Goal: Obtain resource: Download file/media

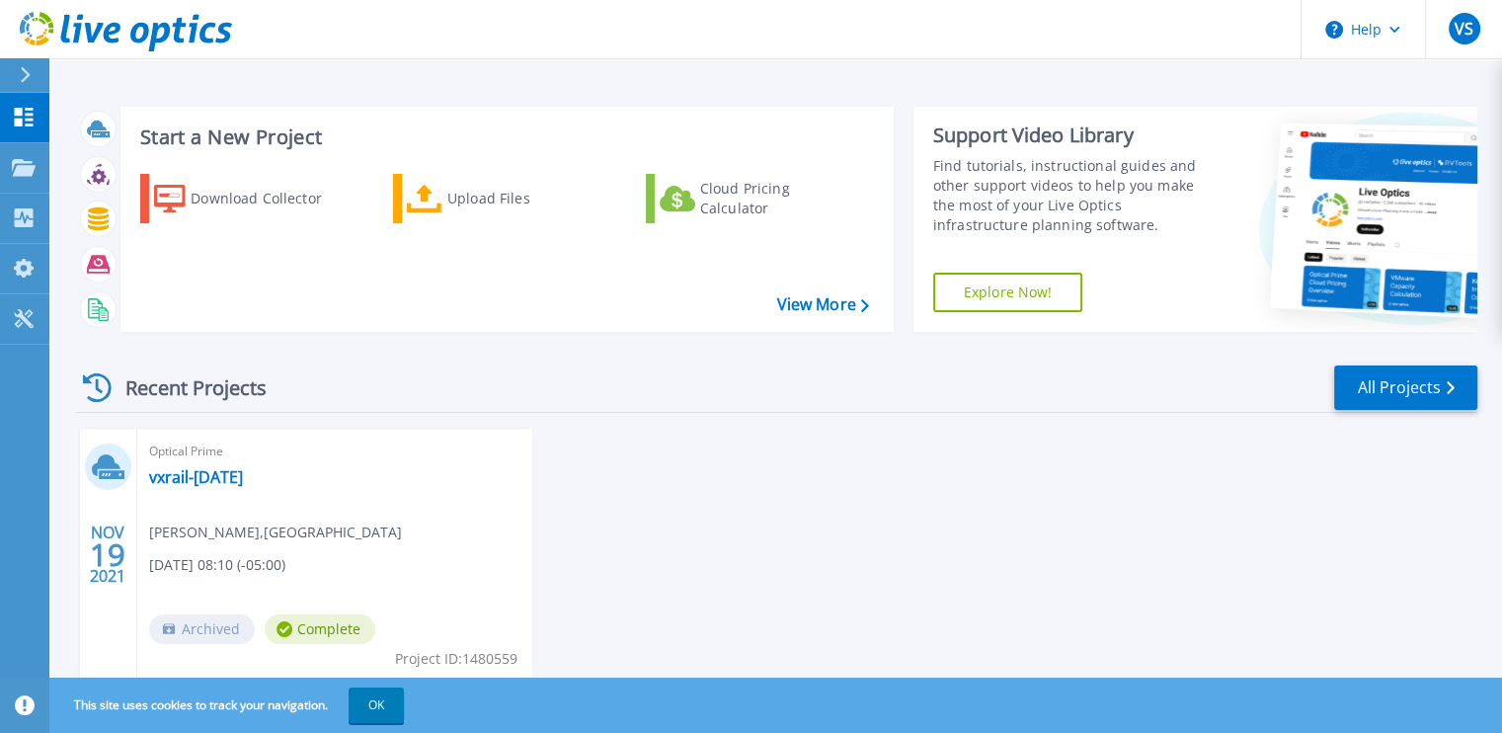
click at [35, 74] on div at bounding box center [34, 75] width 32 height 34
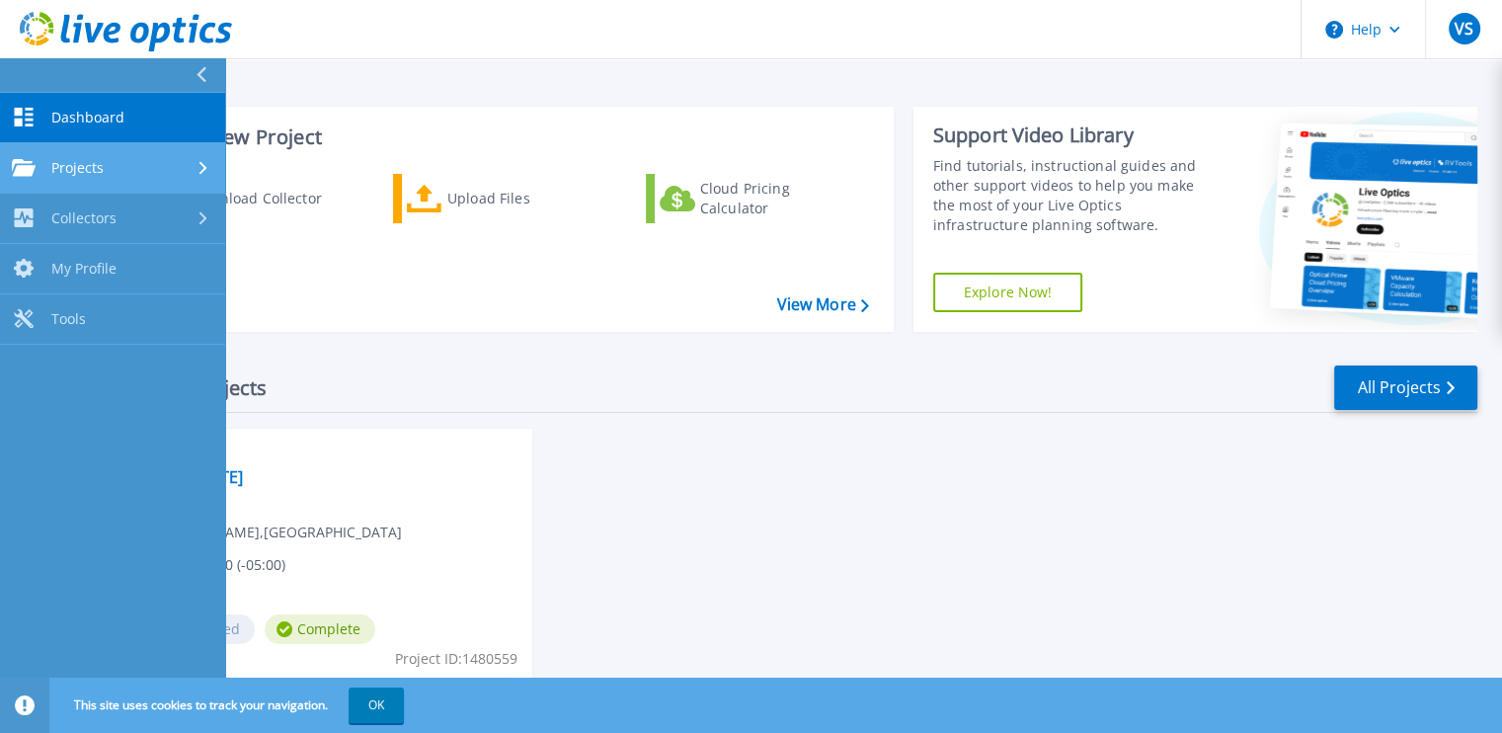
click at [137, 159] on div "Projects" at bounding box center [113, 168] width 202 height 18
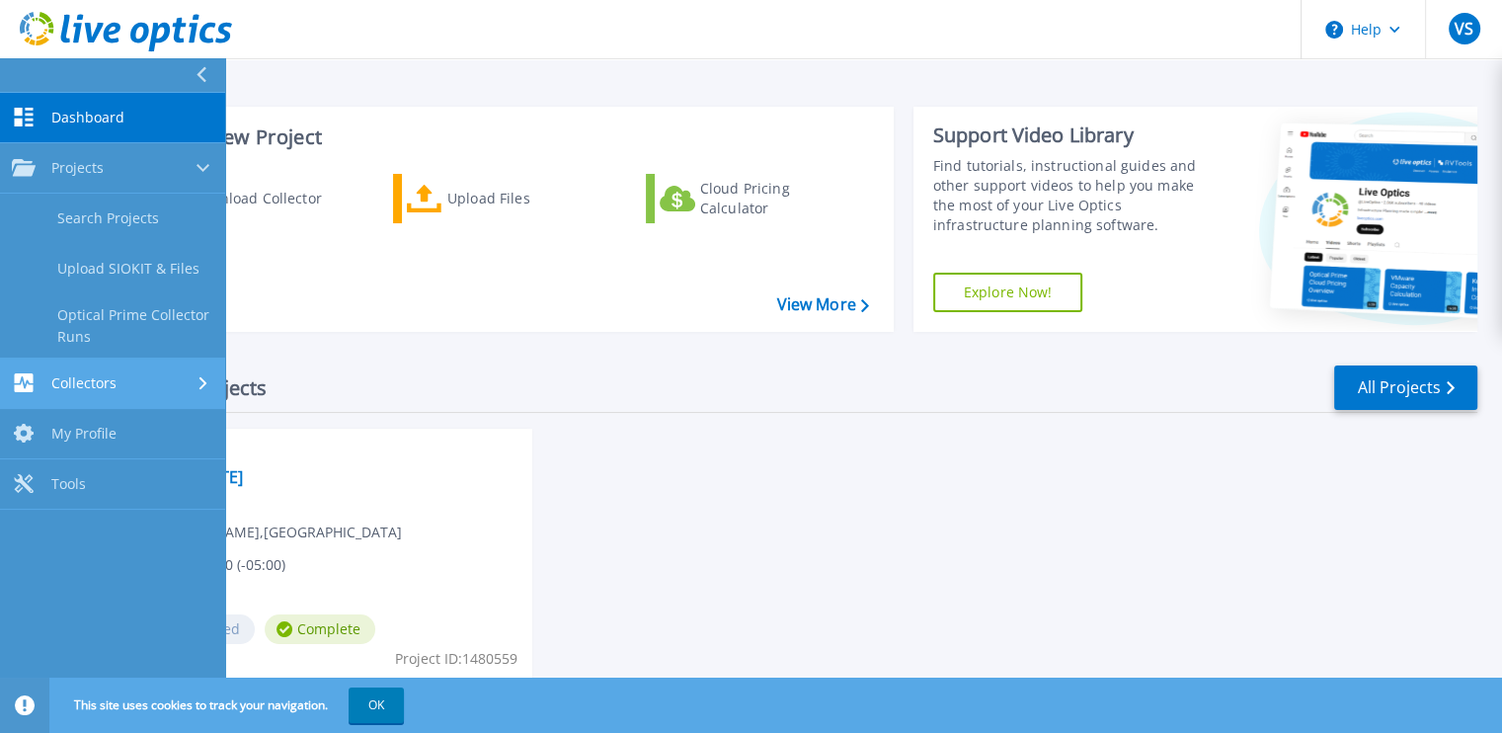
click at [179, 376] on div "Collectors" at bounding box center [113, 382] width 202 height 19
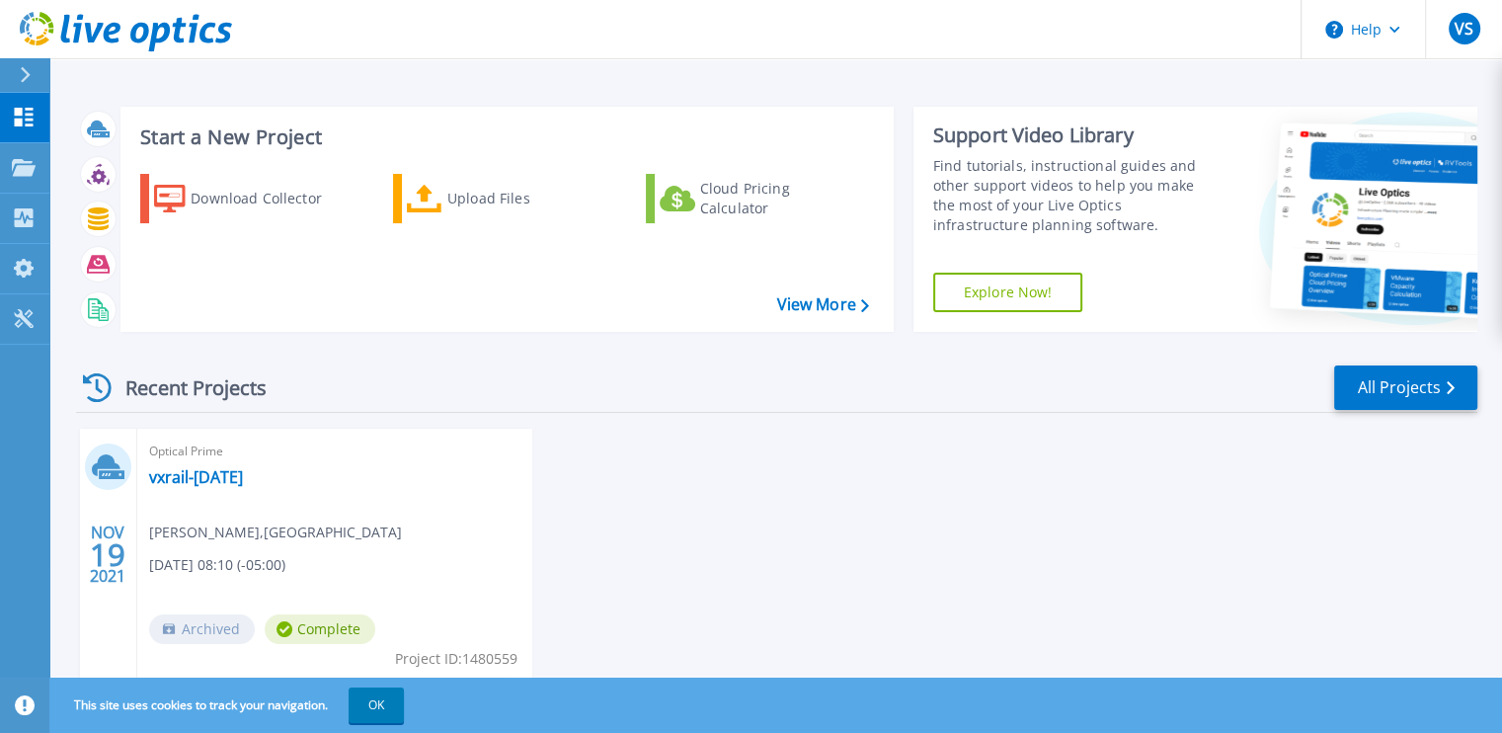
click at [530, 421] on div "Recent Projects All Projects [DATE] Optical Prime vxrail-[DATE] [PERSON_NAME] ,…" at bounding box center [777, 544] width 1402 height 392
click at [223, 204] on div "Download Collector" at bounding box center [270, 199] width 158 height 40
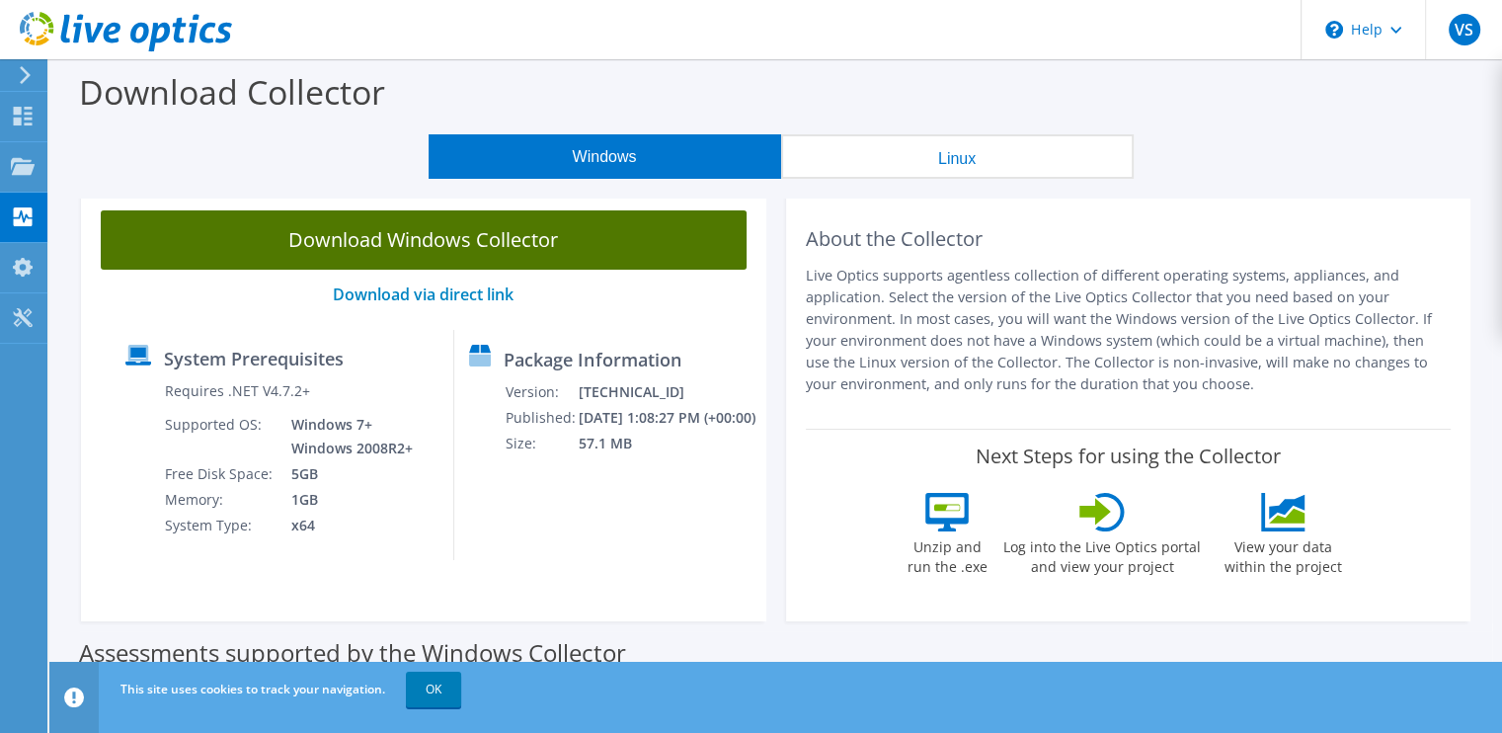
click at [344, 240] on link "Download Windows Collector" at bounding box center [424, 239] width 646 height 59
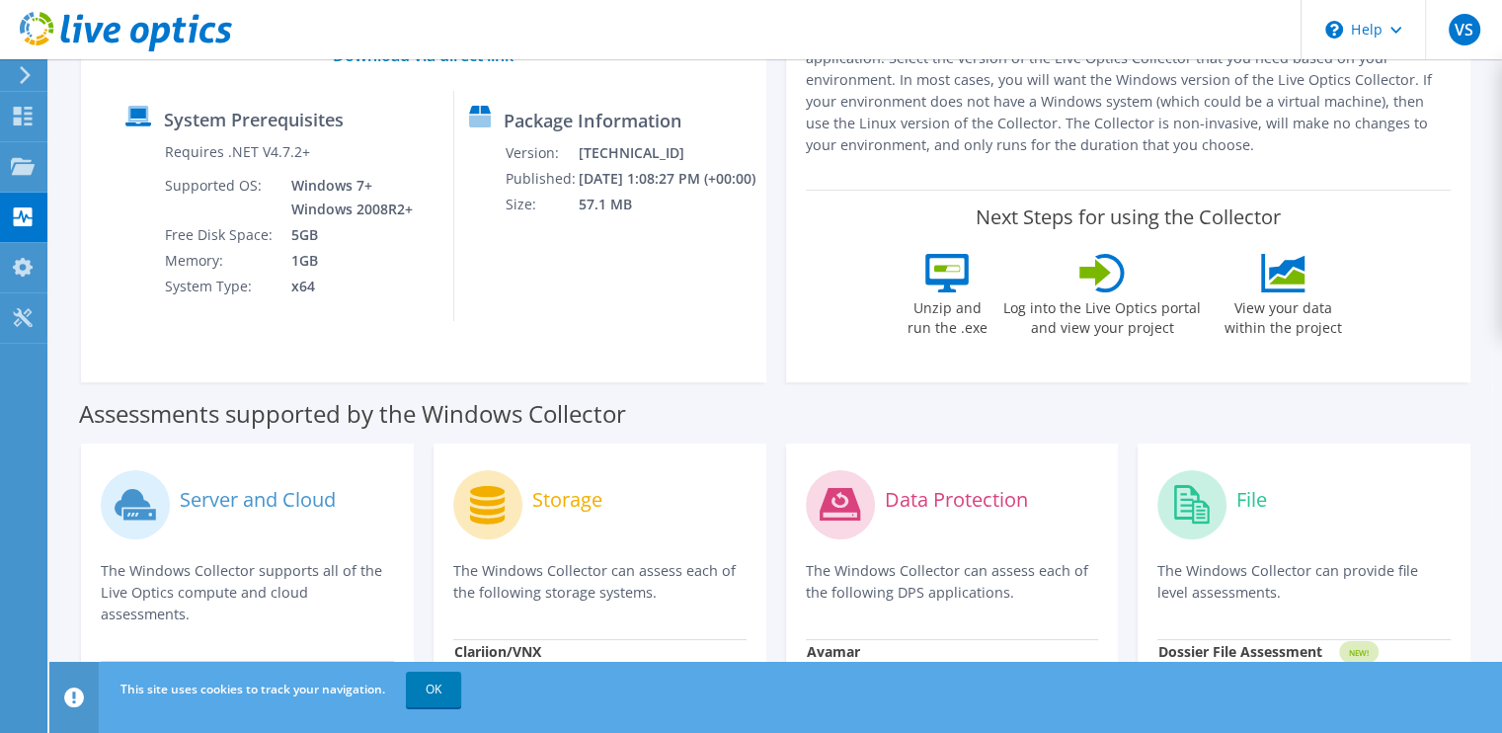
scroll to position [257, 0]
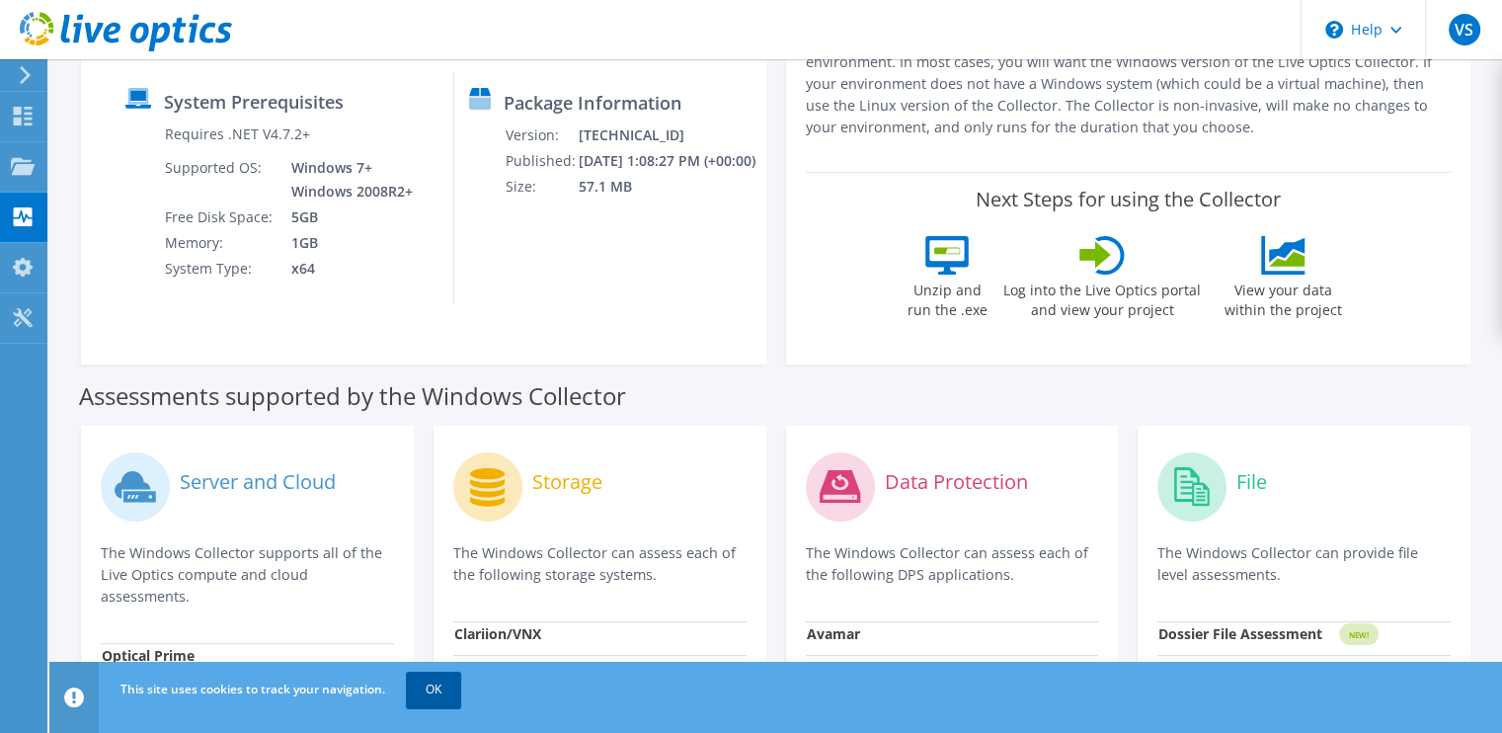
click at [439, 698] on link "OK" at bounding box center [433, 690] width 55 height 36
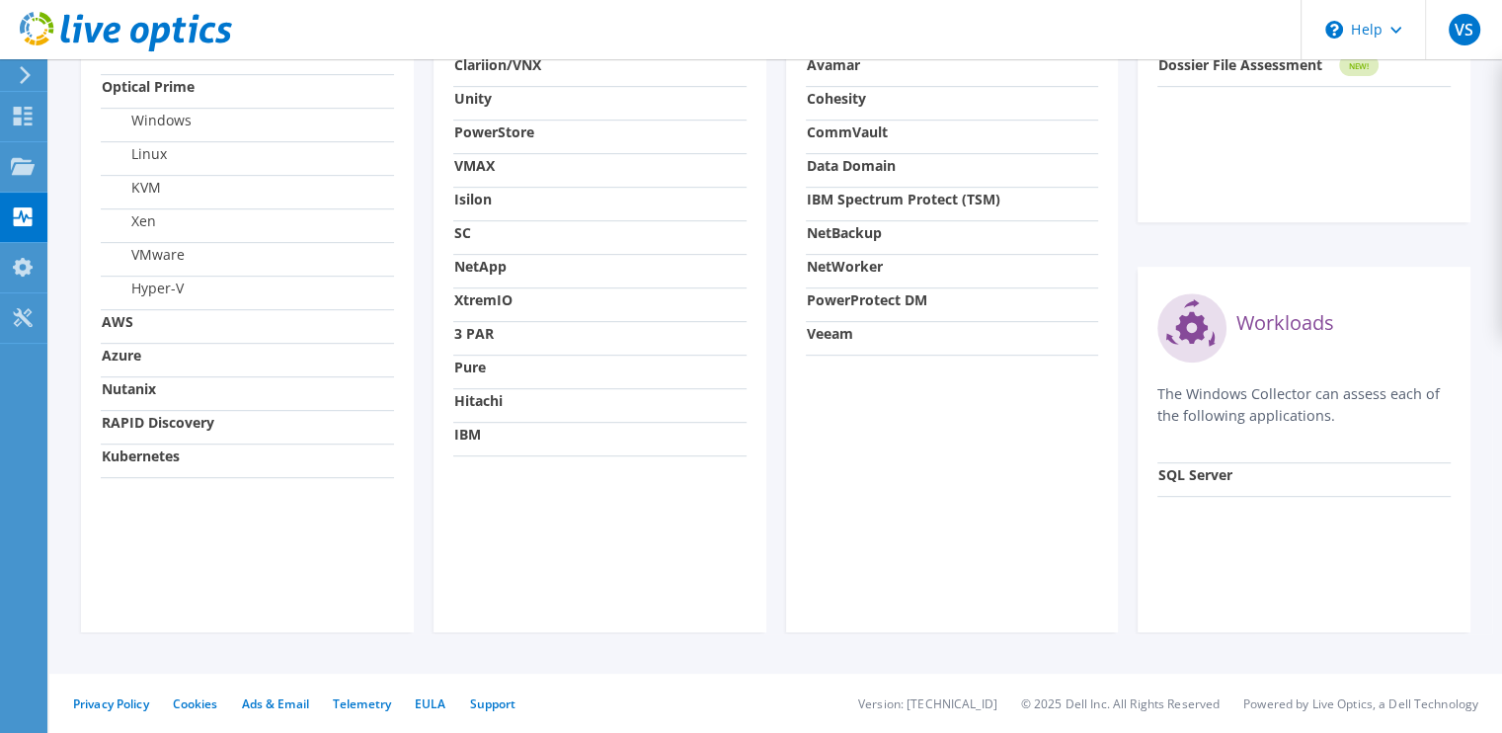
scroll to position [0, 0]
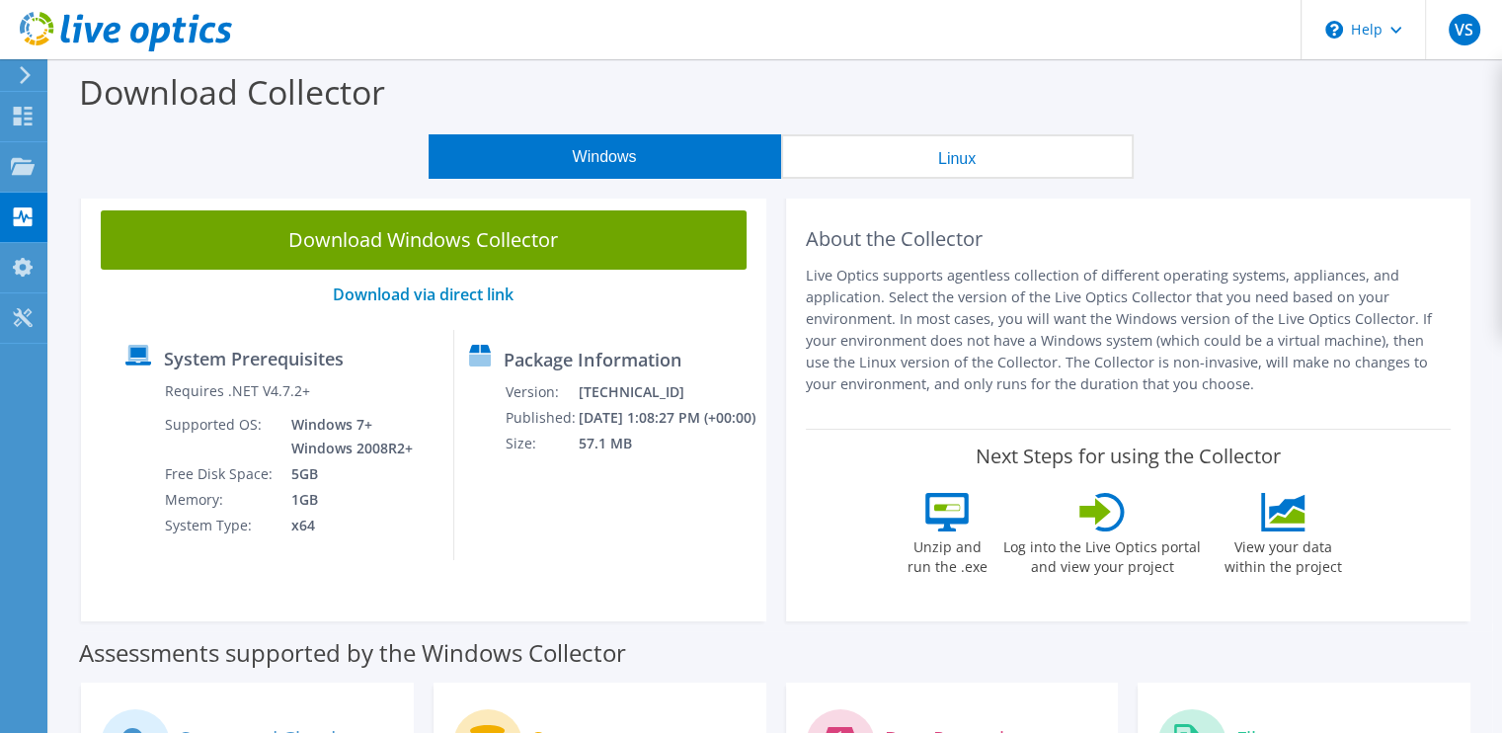
click at [29, 70] on icon at bounding box center [25, 75] width 15 height 18
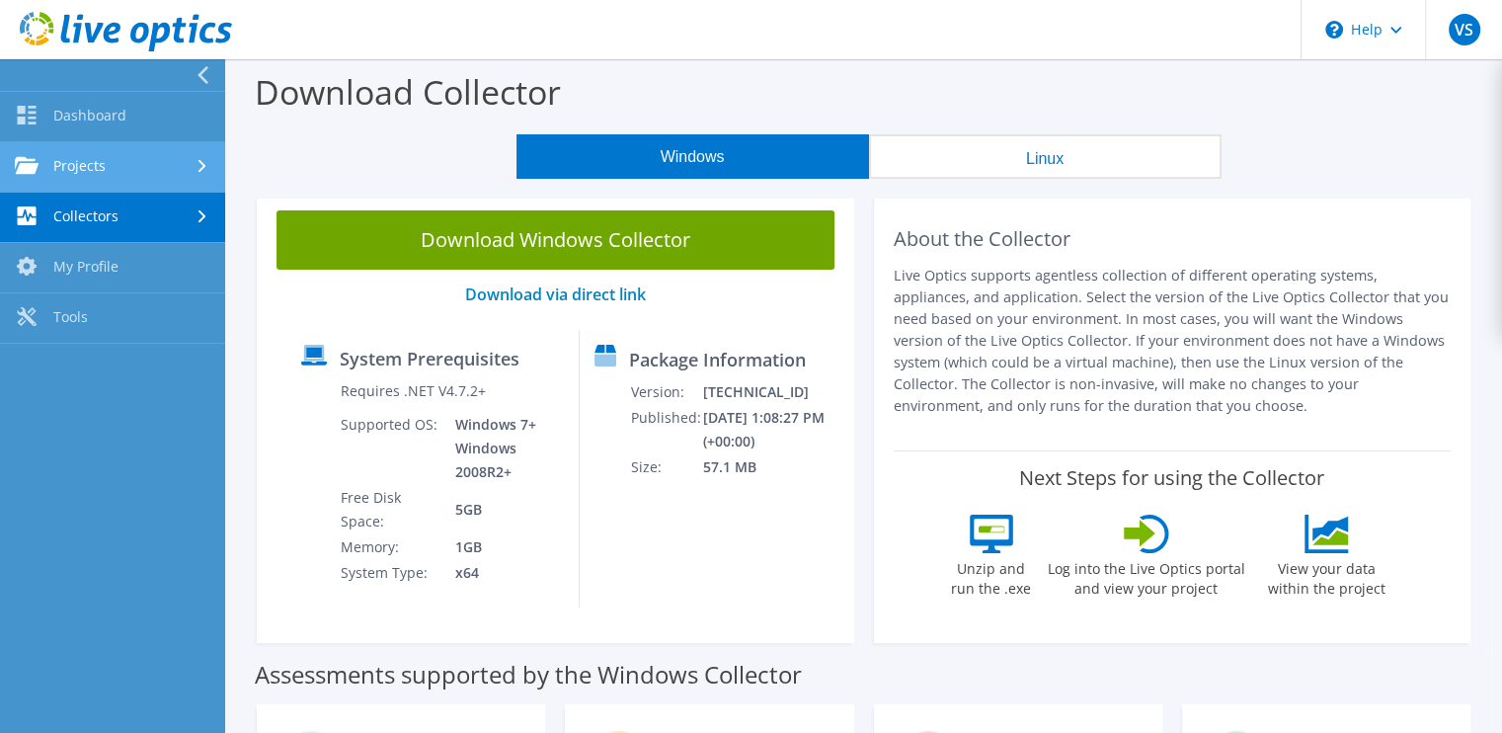
click at [148, 168] on link "Projects" at bounding box center [112, 167] width 225 height 50
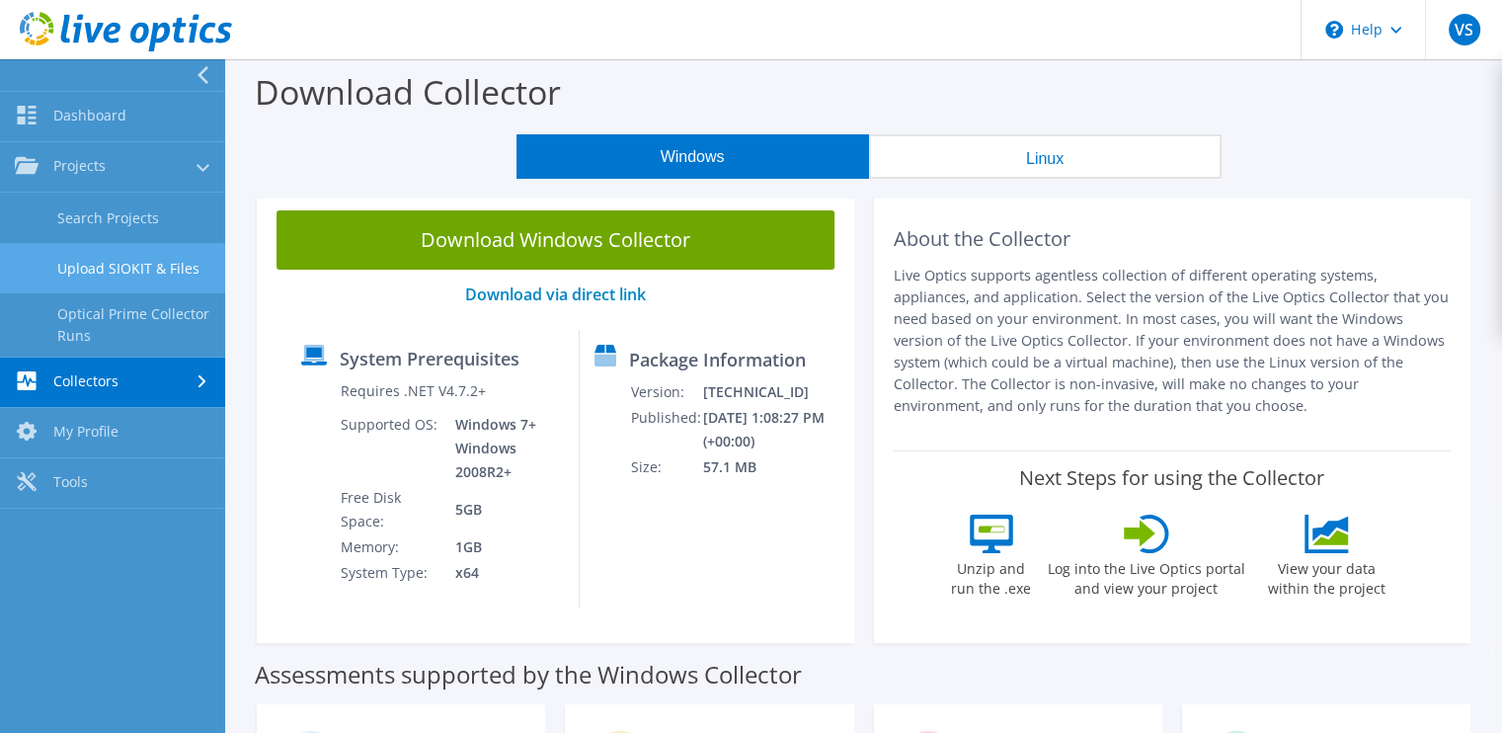
click at [174, 284] on link "Upload SIOKIT & Files" at bounding box center [112, 268] width 225 height 50
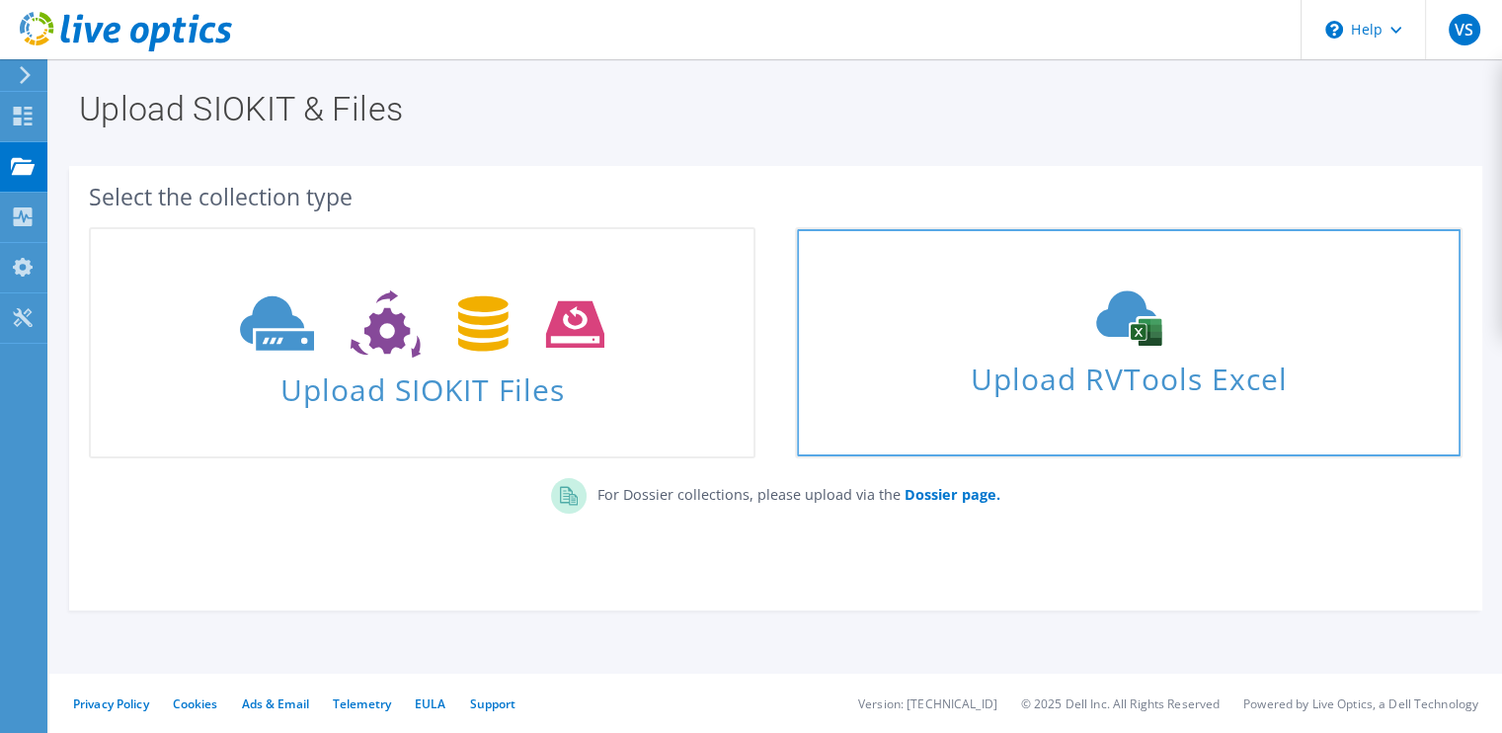
click at [1025, 374] on span "Upload RVTools Excel" at bounding box center [1128, 374] width 663 height 42
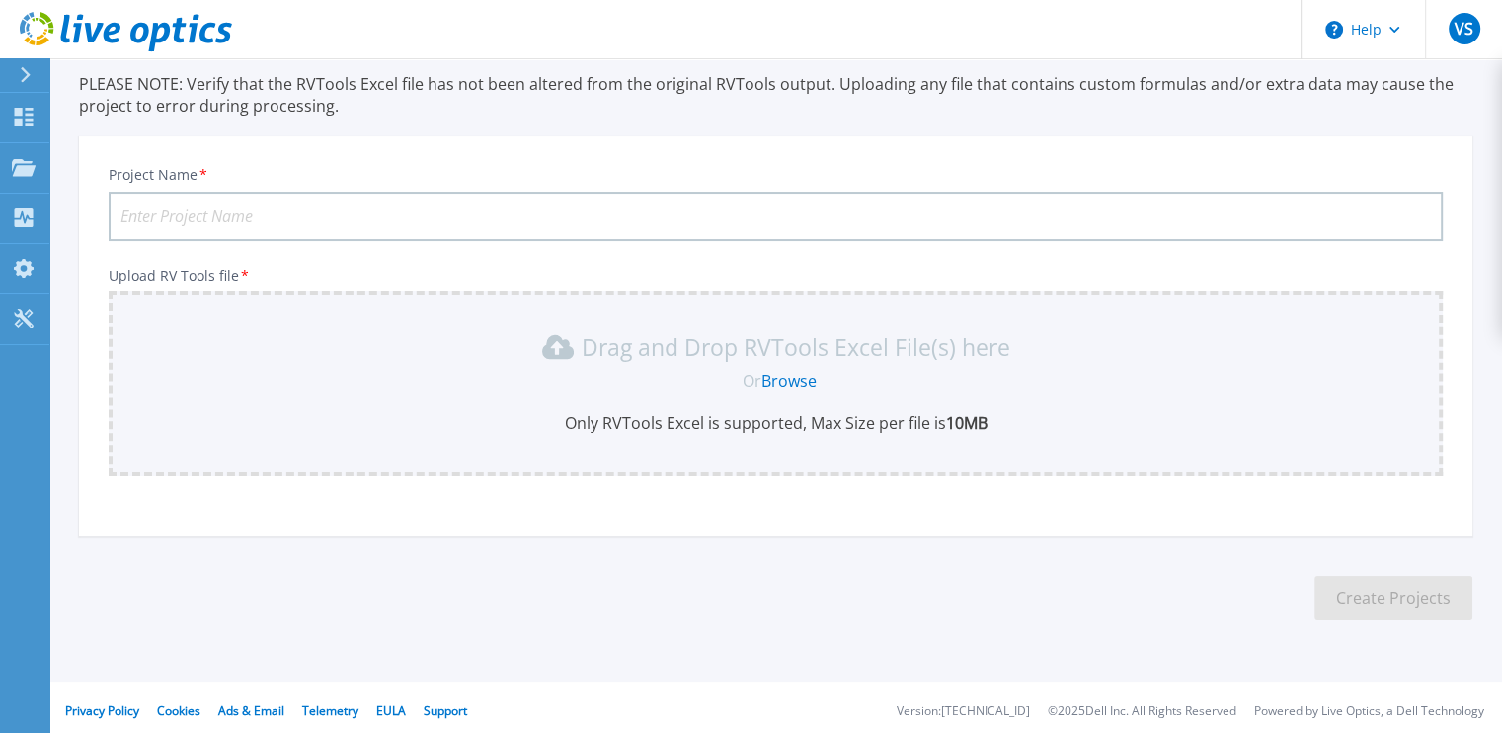
scroll to position [136, 0]
